Goal: Transaction & Acquisition: Purchase product/service

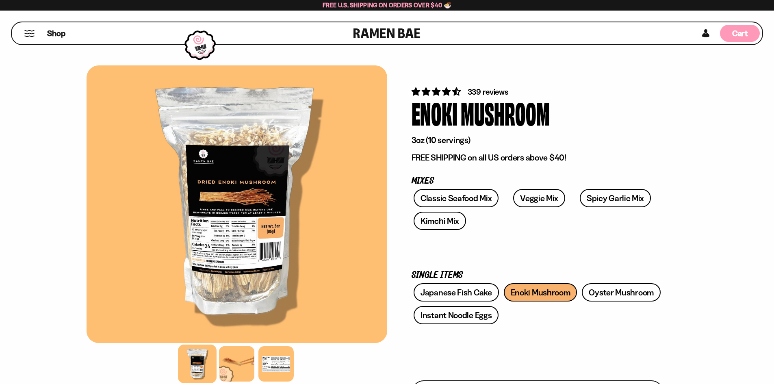
click at [751, 29] on div "Cart D0381C2F-513E-4F90-8A41-6F0A75DCBAAA" at bounding box center [740, 33] width 40 height 17
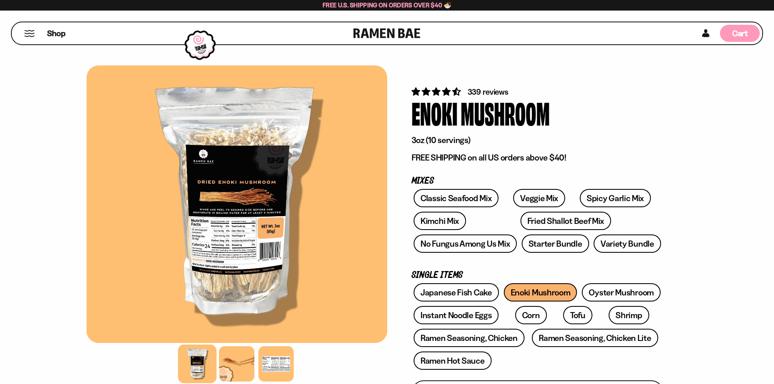
click at [728, 36] on div "Cart D0381C2F-513E-4F90-8A41-6F0A75DCBAAA" at bounding box center [740, 33] width 40 height 17
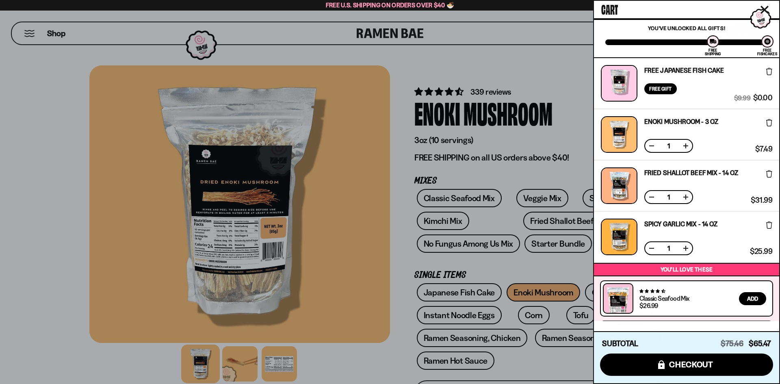
click at [321, 196] on div at bounding box center [390, 192] width 780 height 384
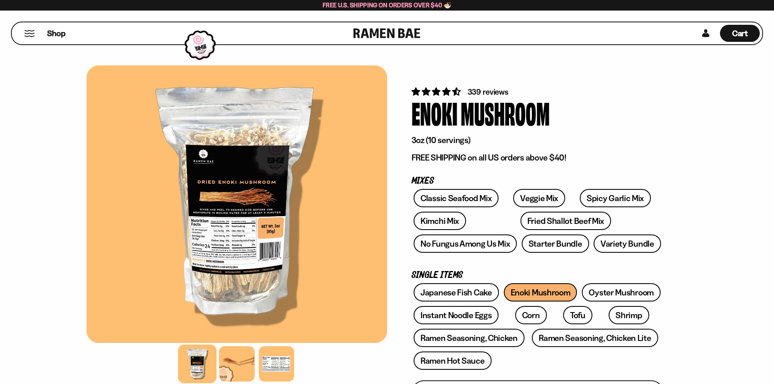
click at [229, 239] on div at bounding box center [237, 204] width 301 height 278
click at [202, 243] on div at bounding box center [237, 204] width 301 height 278
click at [202, 242] on div at bounding box center [237, 204] width 301 height 278
click at [290, 363] on div at bounding box center [276, 364] width 39 height 39
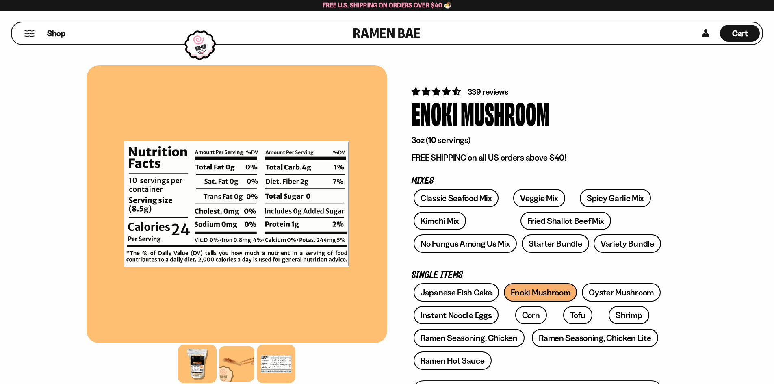
click at [204, 361] on div at bounding box center [197, 364] width 39 height 39
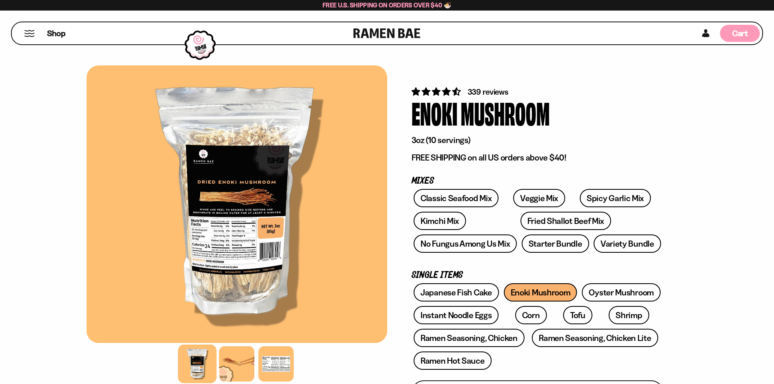
click at [731, 37] on div "Cart D0381C2F-513E-4F90-8A41-6F0A75DCBAAA" at bounding box center [740, 33] width 40 height 17
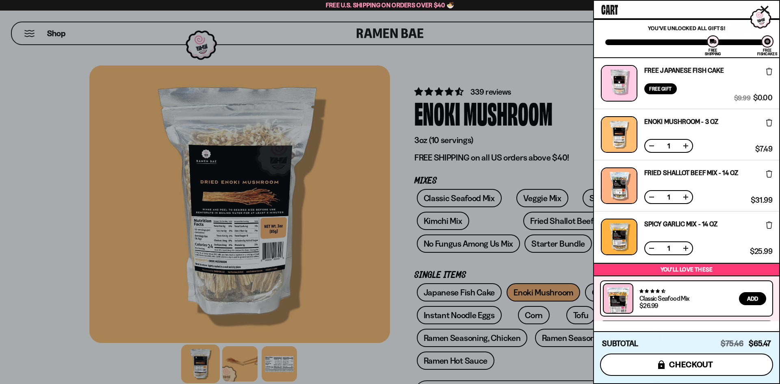
click at [726, 365] on button "icons8-lock checkout" at bounding box center [686, 365] width 173 height 22
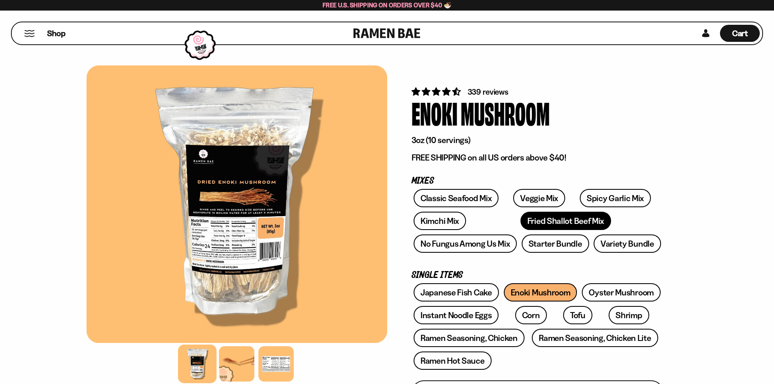
click at [521, 220] on link "Fried Shallot Beef Mix" at bounding box center [566, 221] width 91 height 18
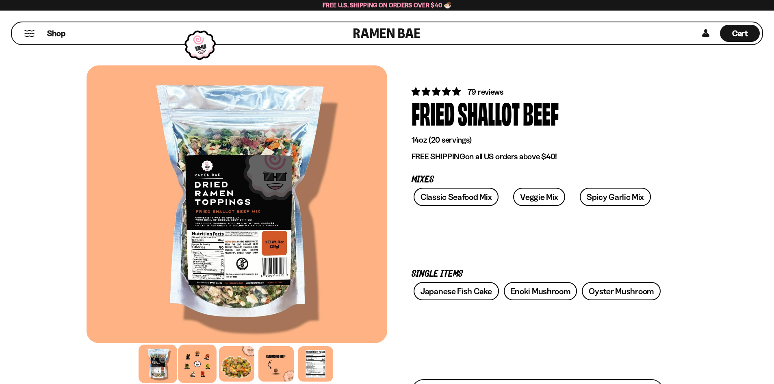
click at [190, 362] on div at bounding box center [197, 364] width 39 height 39
